Goal: Find specific page/section: Find specific page/section

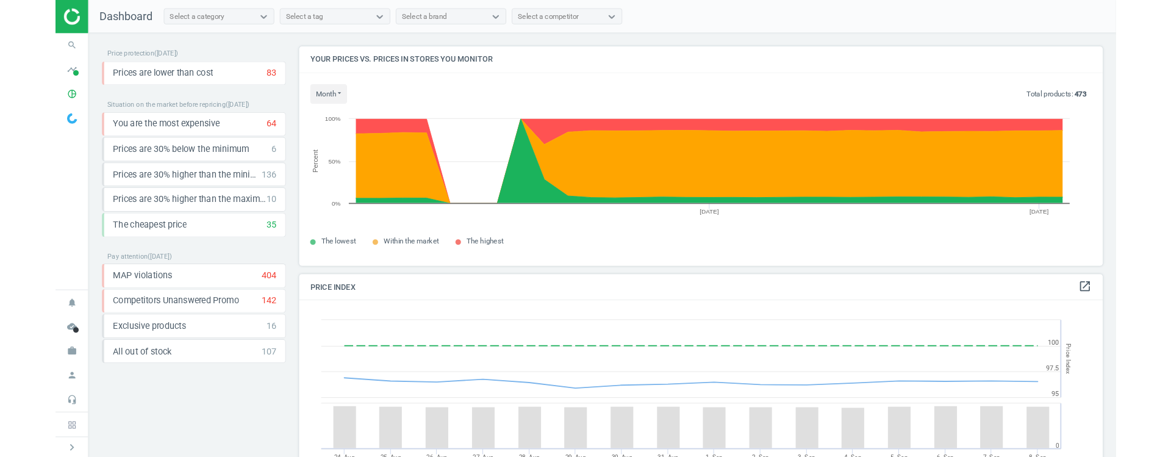
scroll to position [309, 902]
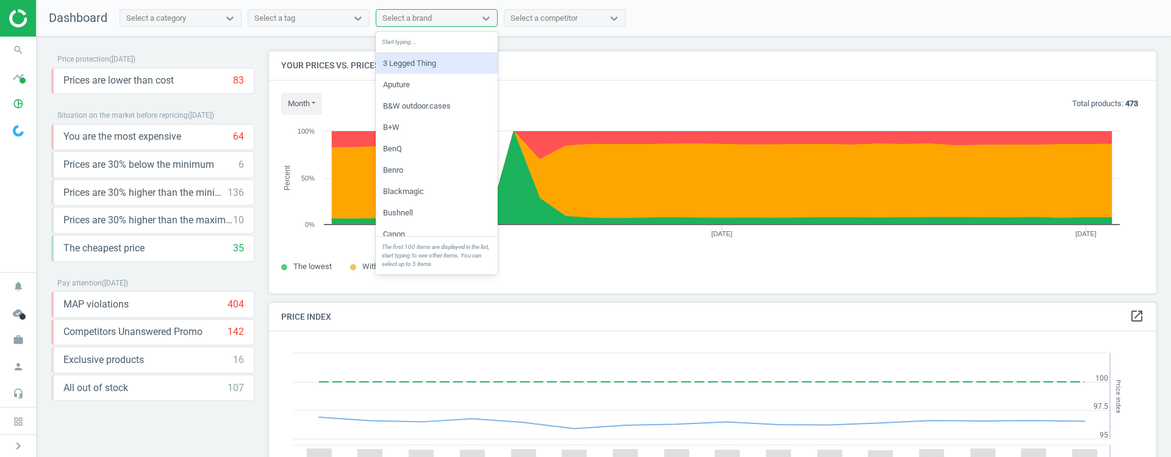
click at [412, 20] on div "Select a brand" at bounding box center [406, 18] width 49 height 11
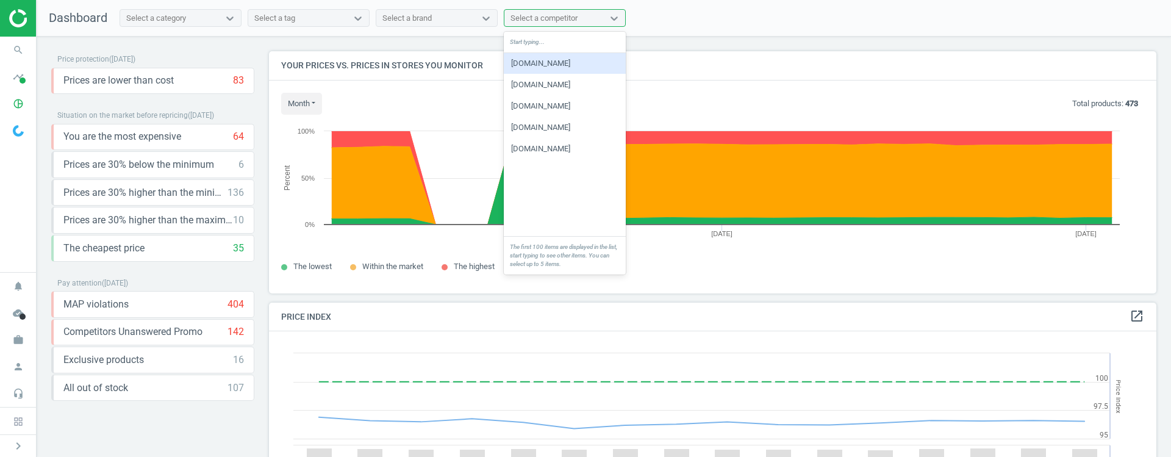
click at [531, 23] on div "Select a competitor" at bounding box center [553, 18] width 99 height 16
click at [223, 85] on div "Prices are lower than cost 83 keyboard_arrow_down" at bounding box center [153, 80] width 181 height 13
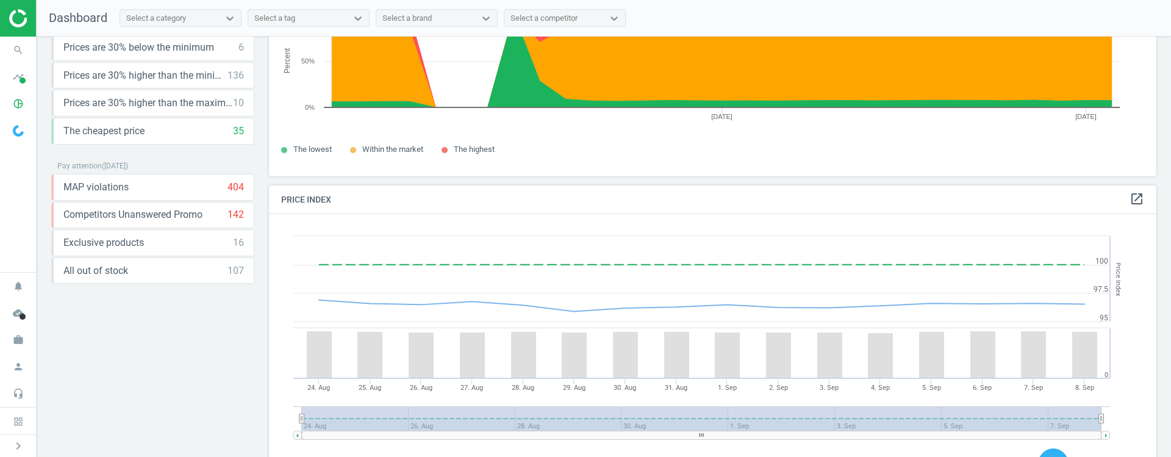
scroll to position [186, 0]
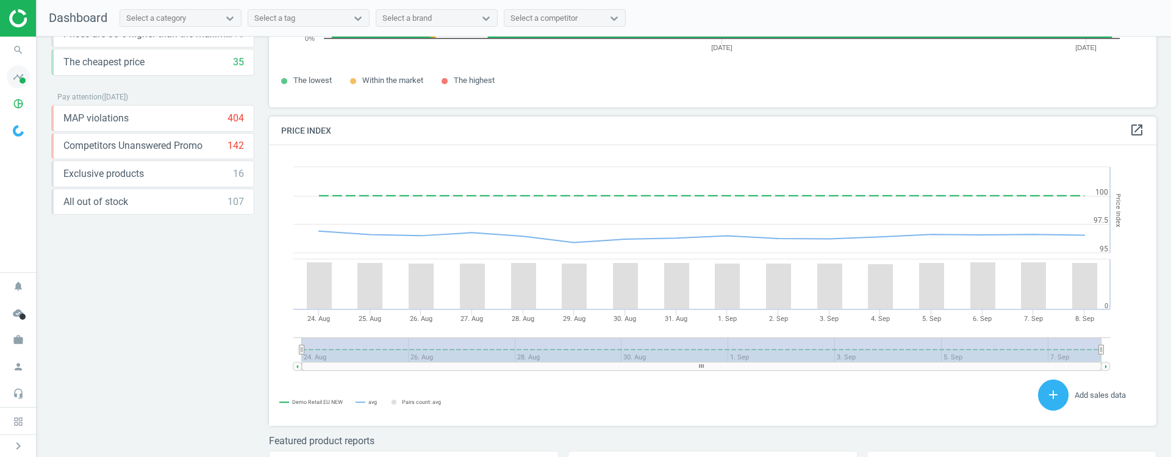
click at [14, 85] on icon "timeline" at bounding box center [18, 76] width 23 height 23
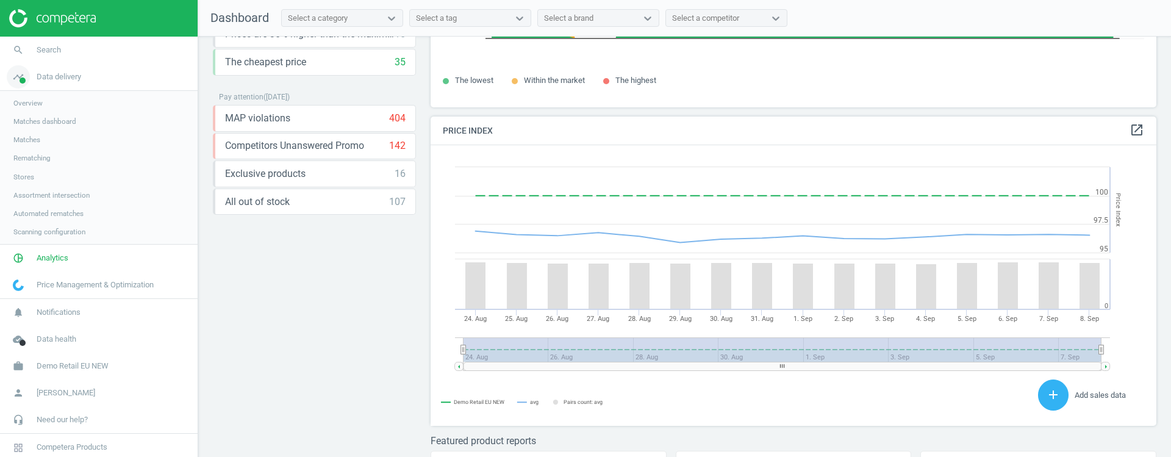
scroll to position [309, 741]
click at [37, 135] on span "Matches" at bounding box center [26, 140] width 27 height 10
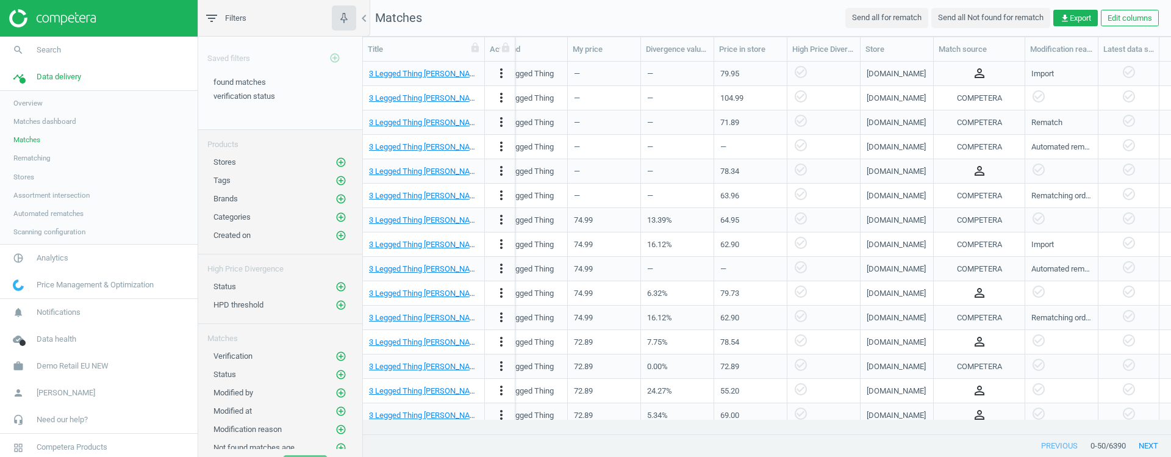
scroll to position [0, 710]
click at [35, 122] on span "Matches dashboard" at bounding box center [44, 122] width 63 height 10
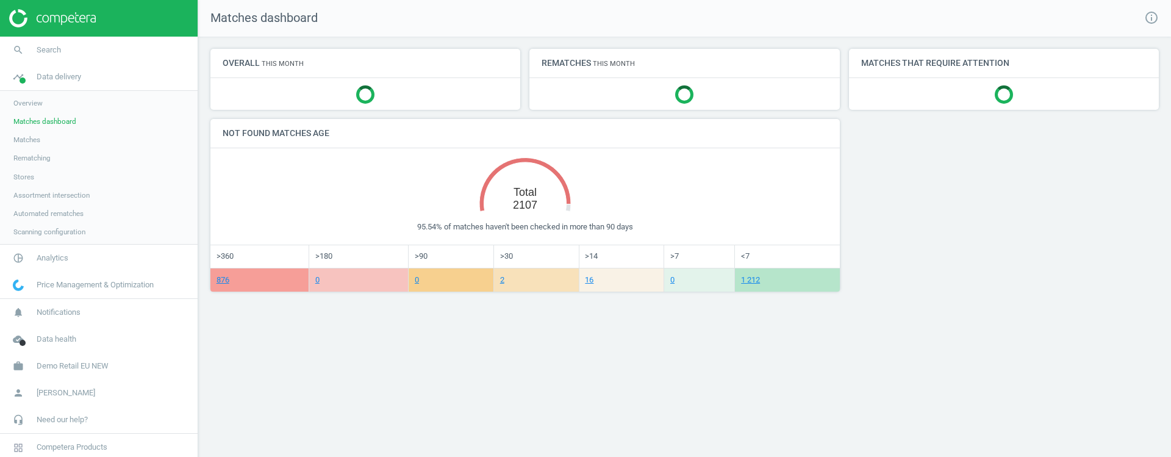
click at [33, 104] on span "Overview" at bounding box center [27, 103] width 29 height 10
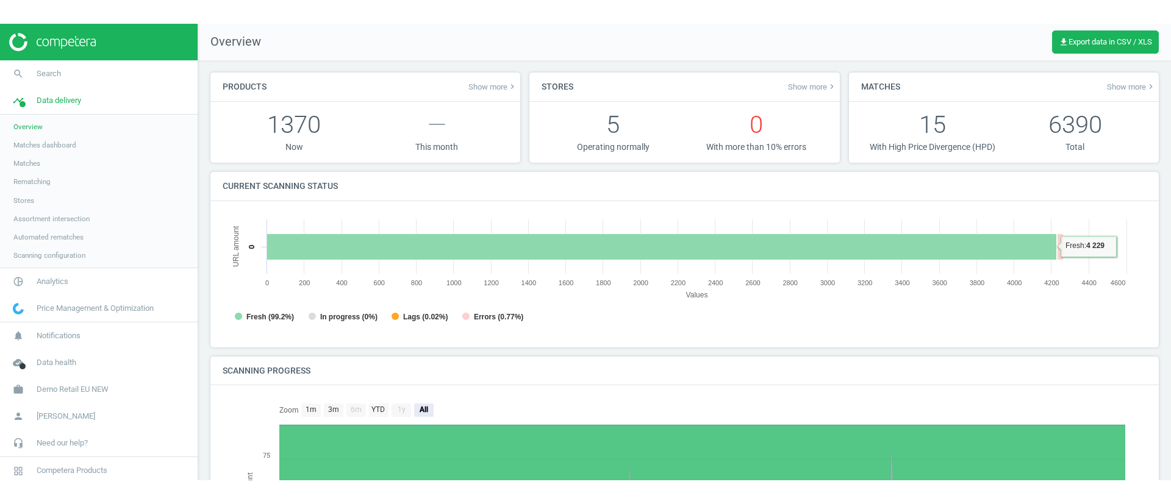
scroll to position [6, 6]
